Goal: Information Seeking & Learning: Learn about a topic

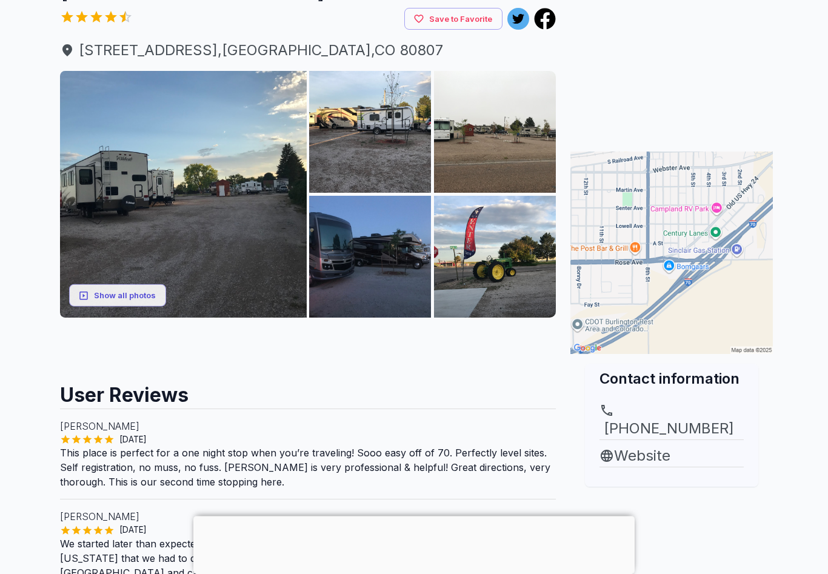
scroll to position [117, 0]
click at [668, 445] on link "Website" at bounding box center [672, 456] width 144 height 22
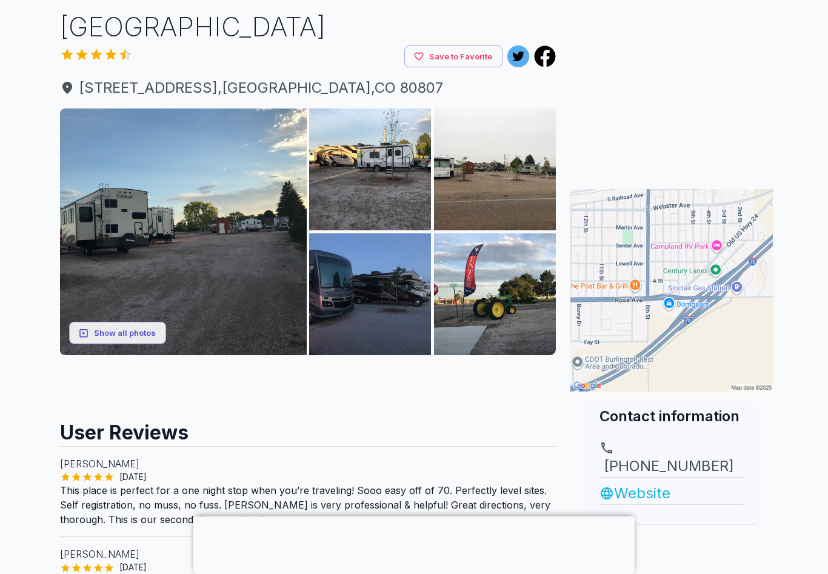
scroll to position [56, 0]
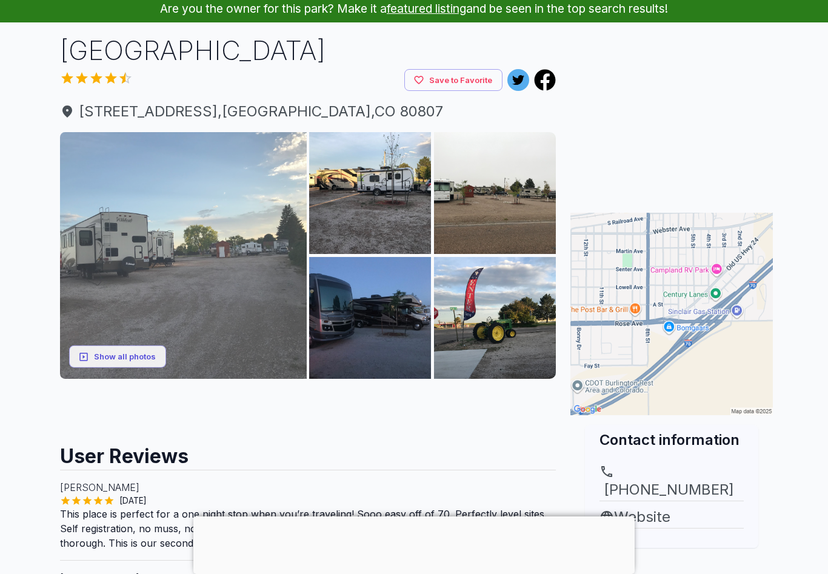
click at [95, 281] on img at bounding box center [183, 255] width 247 height 247
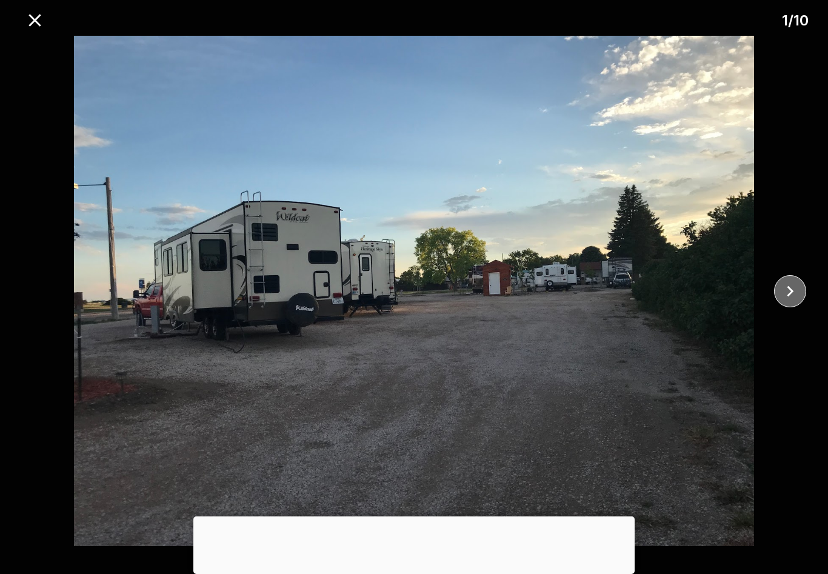
click at [783, 296] on icon "close" at bounding box center [790, 291] width 21 height 21
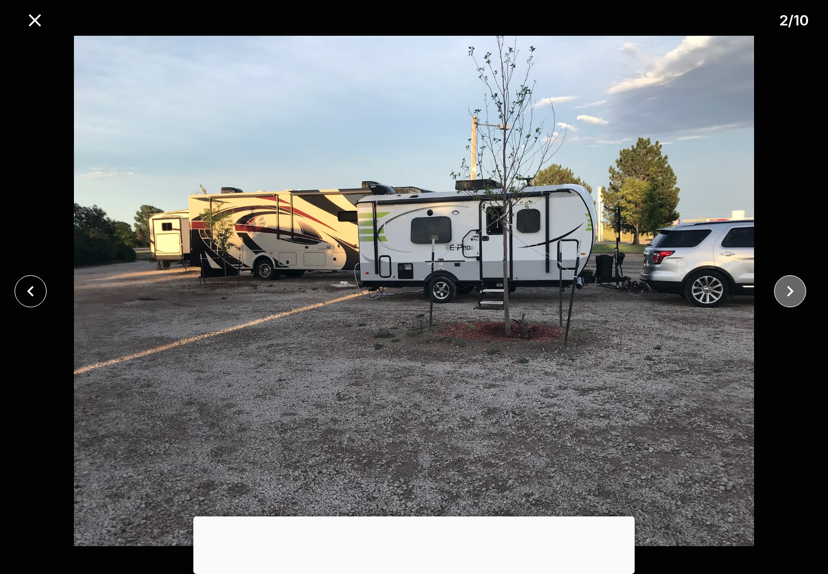
click at [790, 290] on icon "close" at bounding box center [790, 291] width 7 height 11
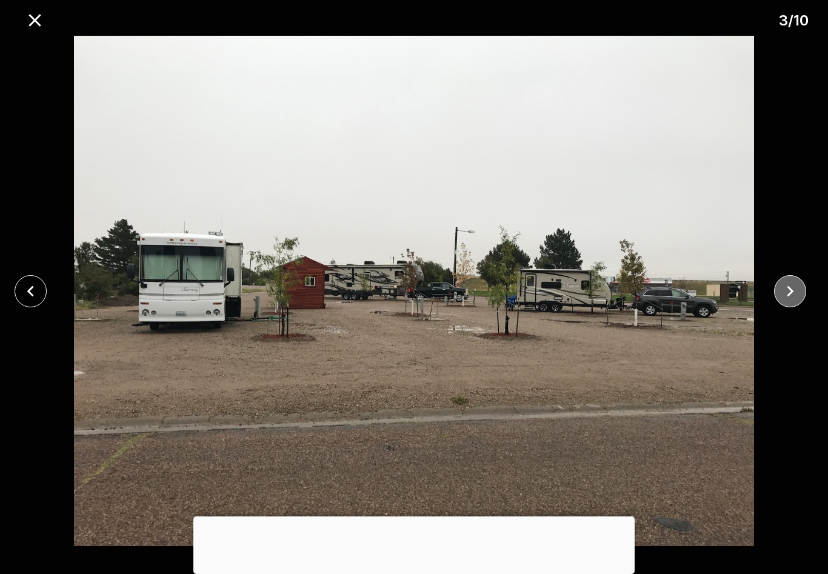
click at [790, 290] on icon "close" at bounding box center [790, 291] width 21 height 21
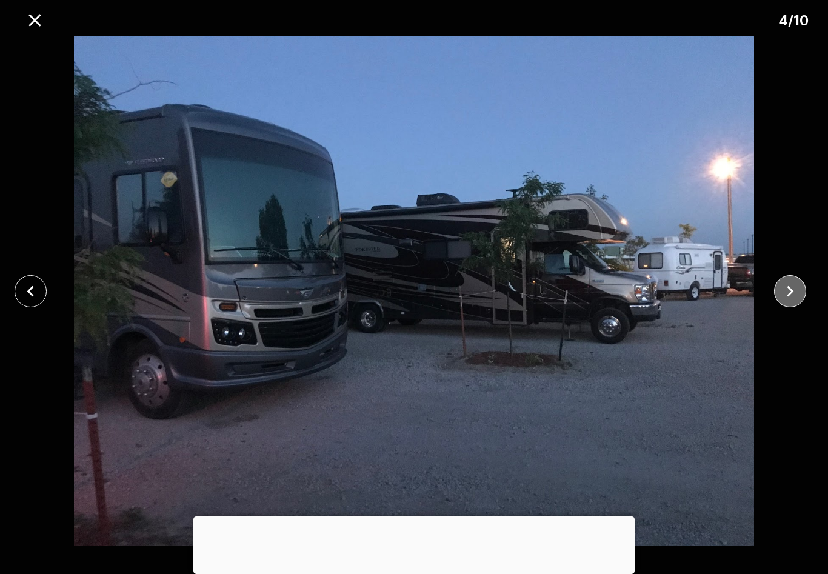
click at [790, 290] on icon "close" at bounding box center [790, 291] width 21 height 21
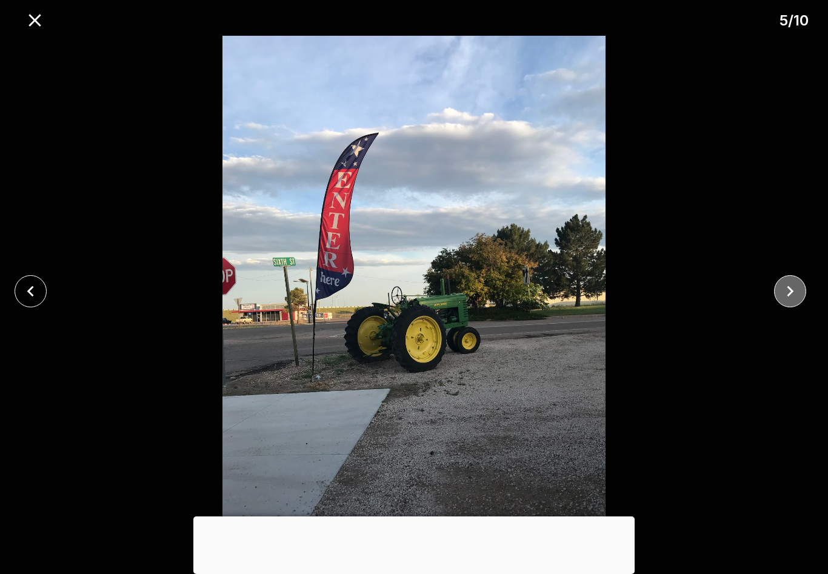
click at [793, 293] on icon "close" at bounding box center [790, 291] width 21 height 21
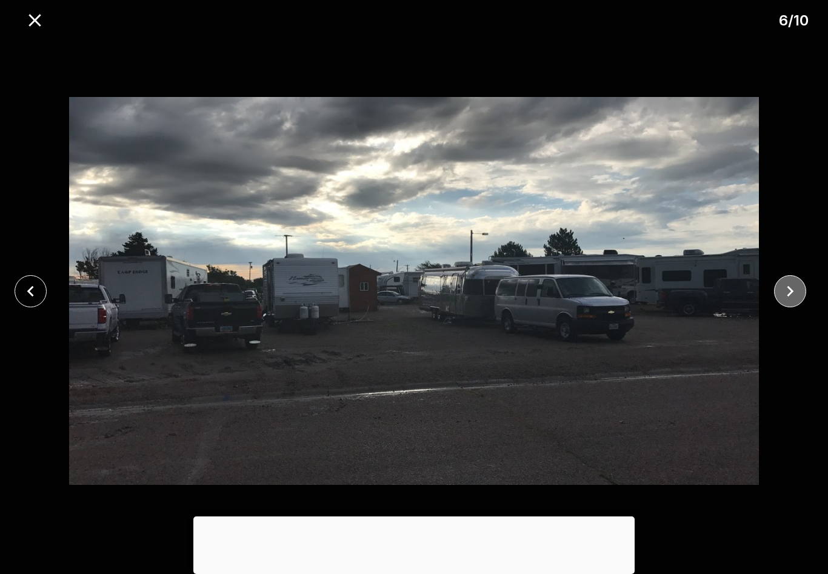
click at [797, 292] on icon "close" at bounding box center [790, 291] width 21 height 21
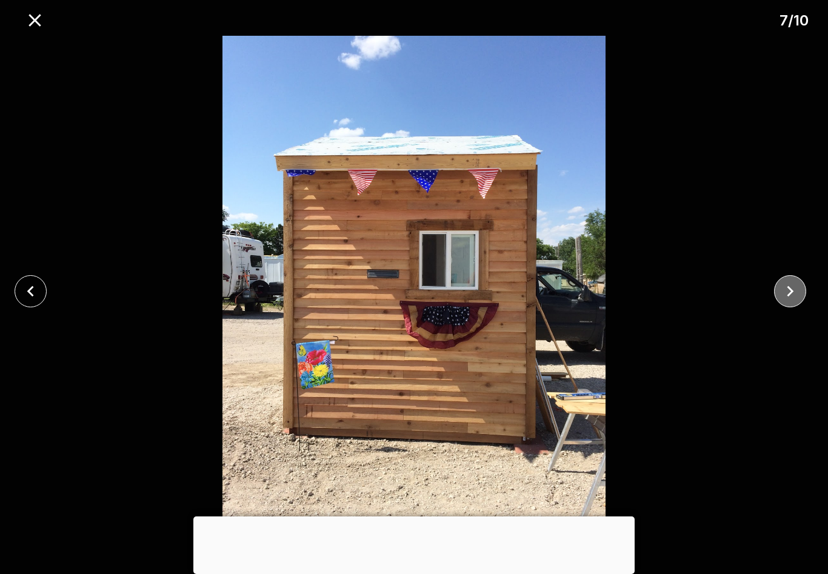
click at [792, 294] on icon "close" at bounding box center [790, 291] width 21 height 21
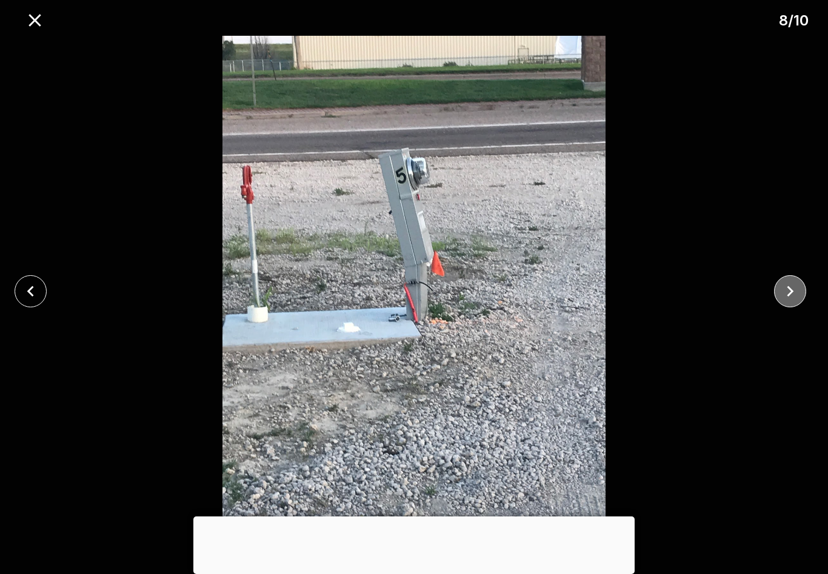
click at [794, 289] on icon "close" at bounding box center [790, 291] width 21 height 21
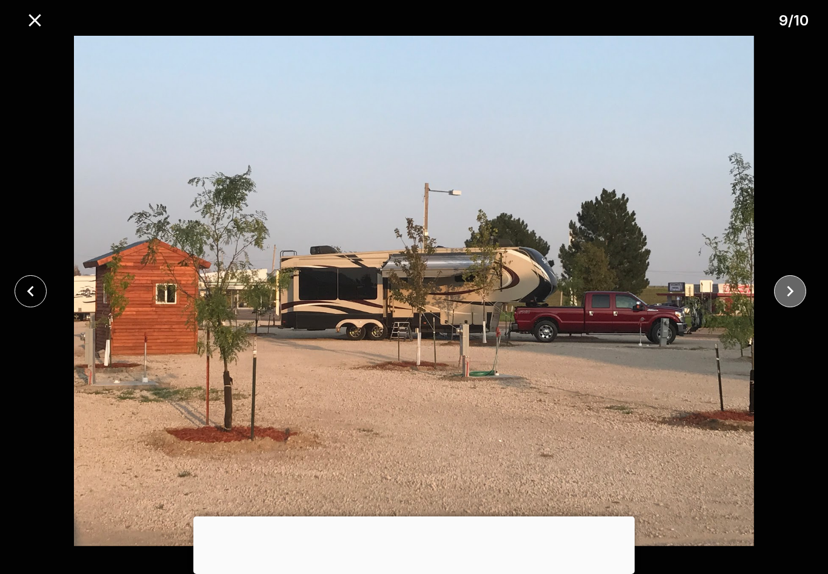
click at [795, 290] on icon "close" at bounding box center [790, 291] width 21 height 21
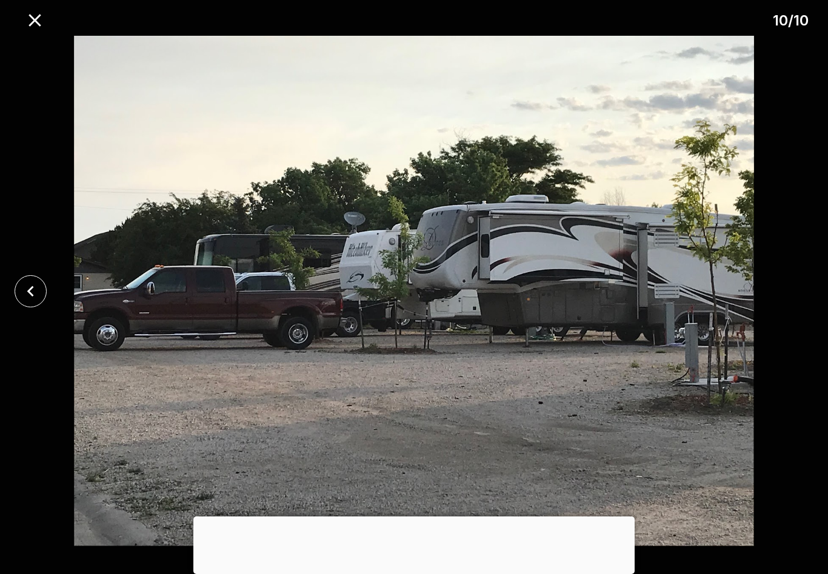
click at [792, 290] on div at bounding box center [414, 291] width 828 height 511
click at [41, 27] on icon "close" at bounding box center [34, 20] width 21 height 21
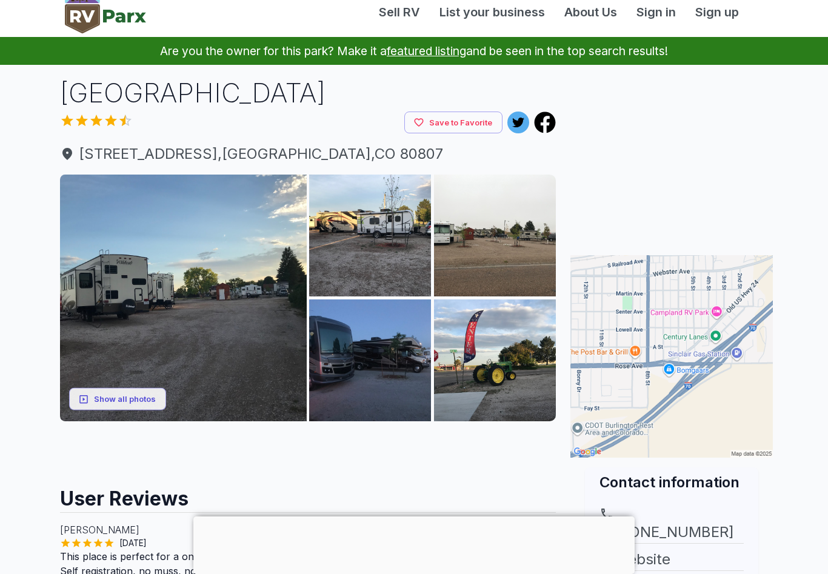
scroll to position [0, 0]
